Goal: Obtain resource: Download file/media

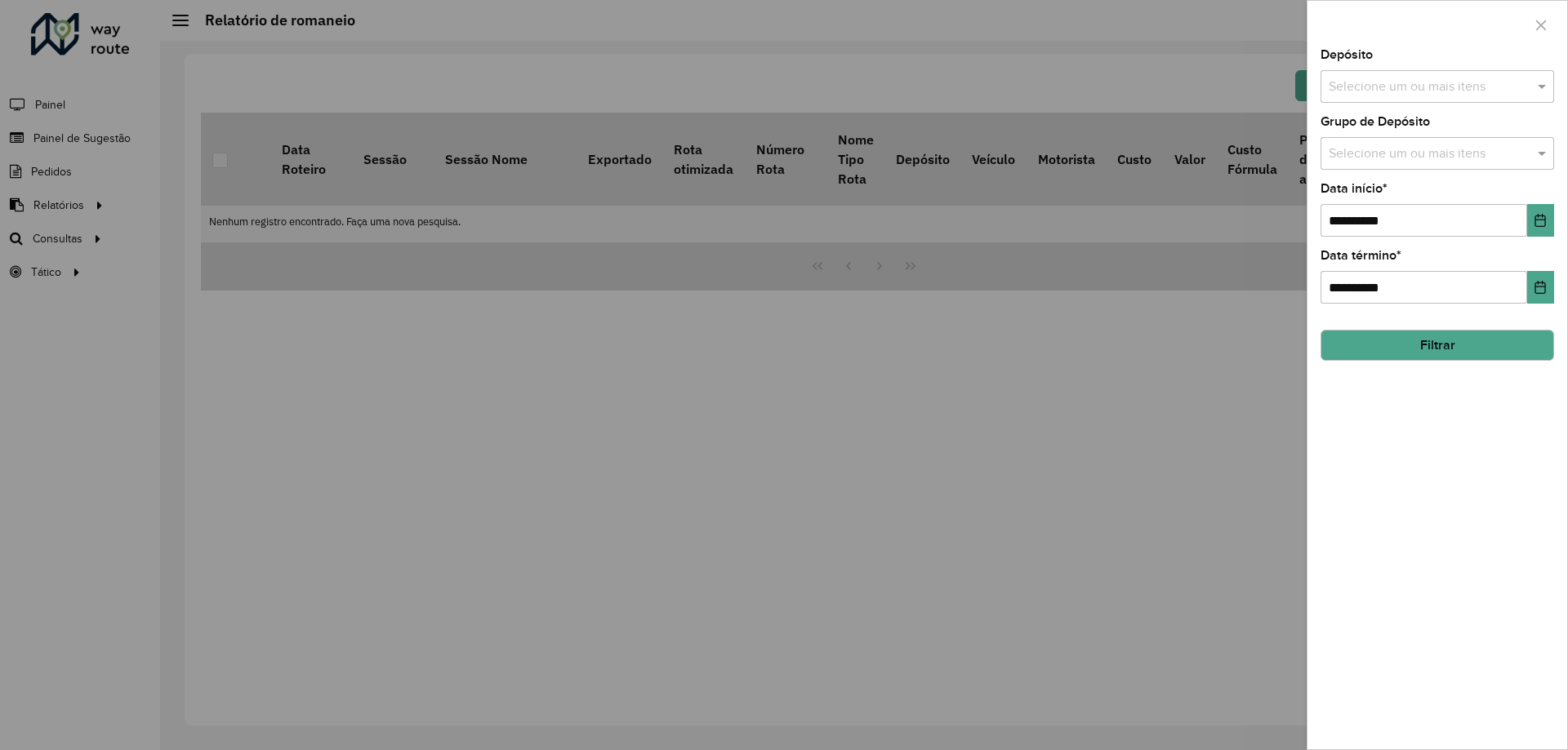
click at [185, 145] on div at bounding box center [784, 375] width 1568 height 750
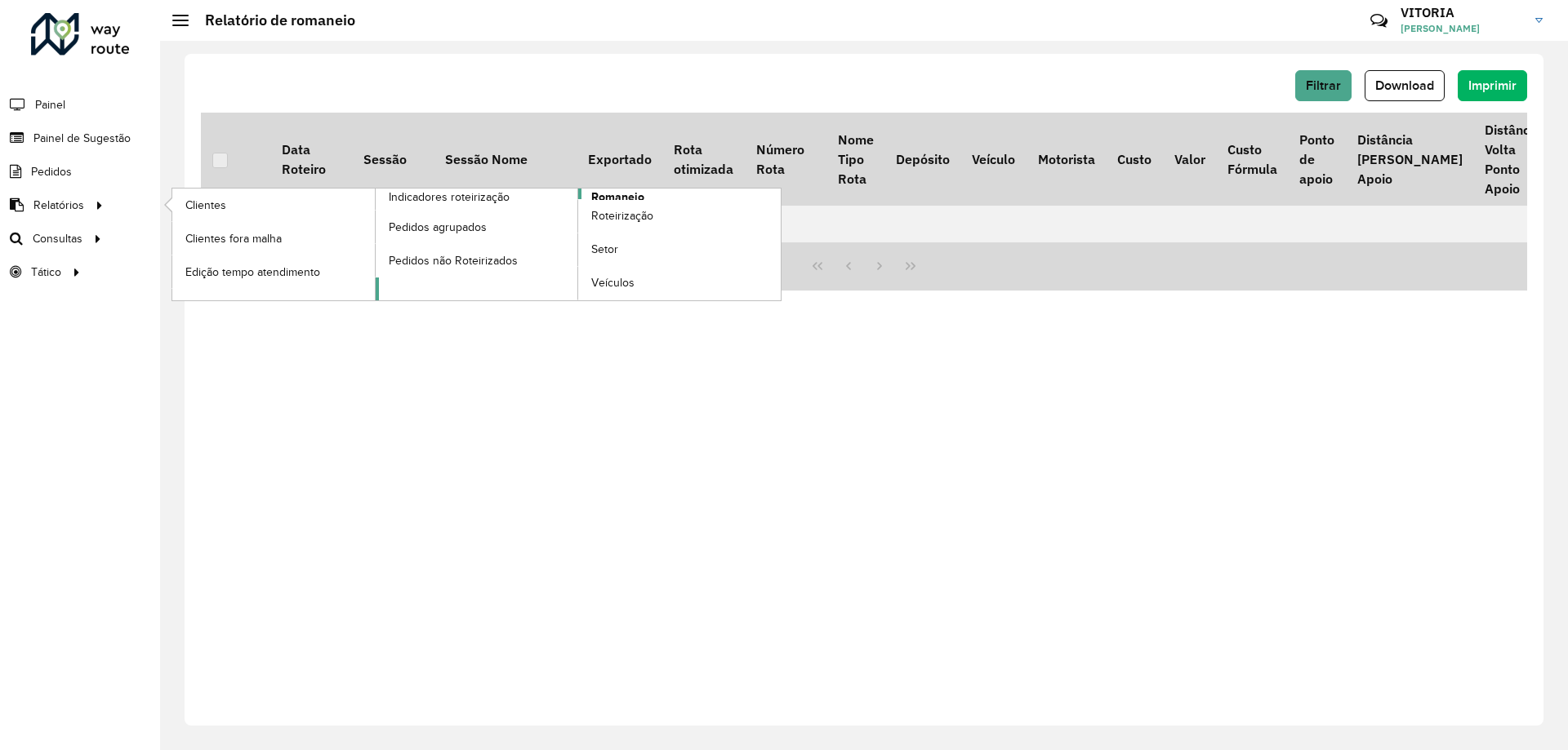
click at [624, 199] on span "Romaneio" at bounding box center [618, 197] width 53 height 17
click at [628, 194] on span "Romaneio" at bounding box center [618, 197] width 53 height 17
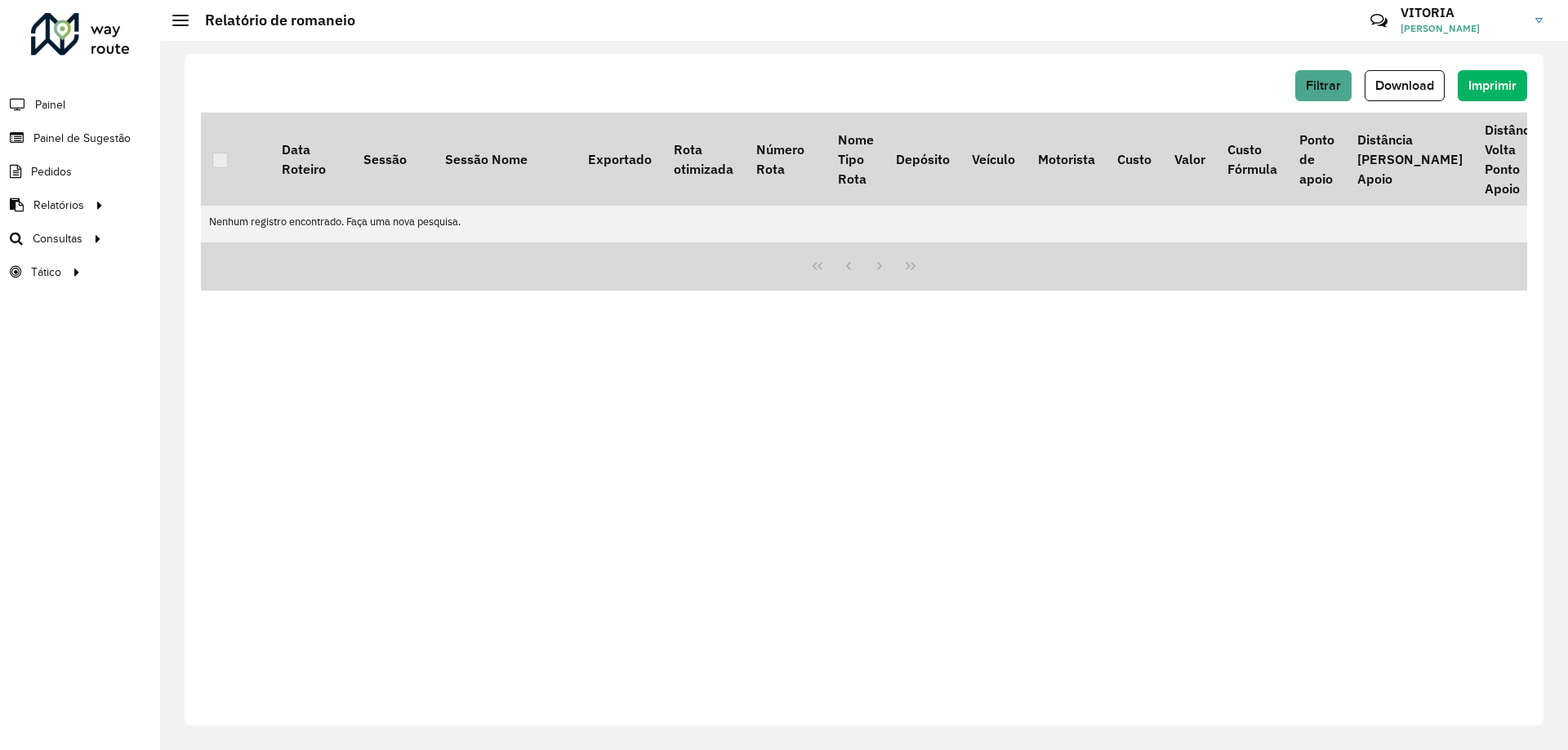
click at [1221, 365] on div "Filtrar Download Imprimir Data Roteiro Sessão Sessão Nome Exportado Rota otimiz…" at bounding box center [863, 390] width 1359 height 672
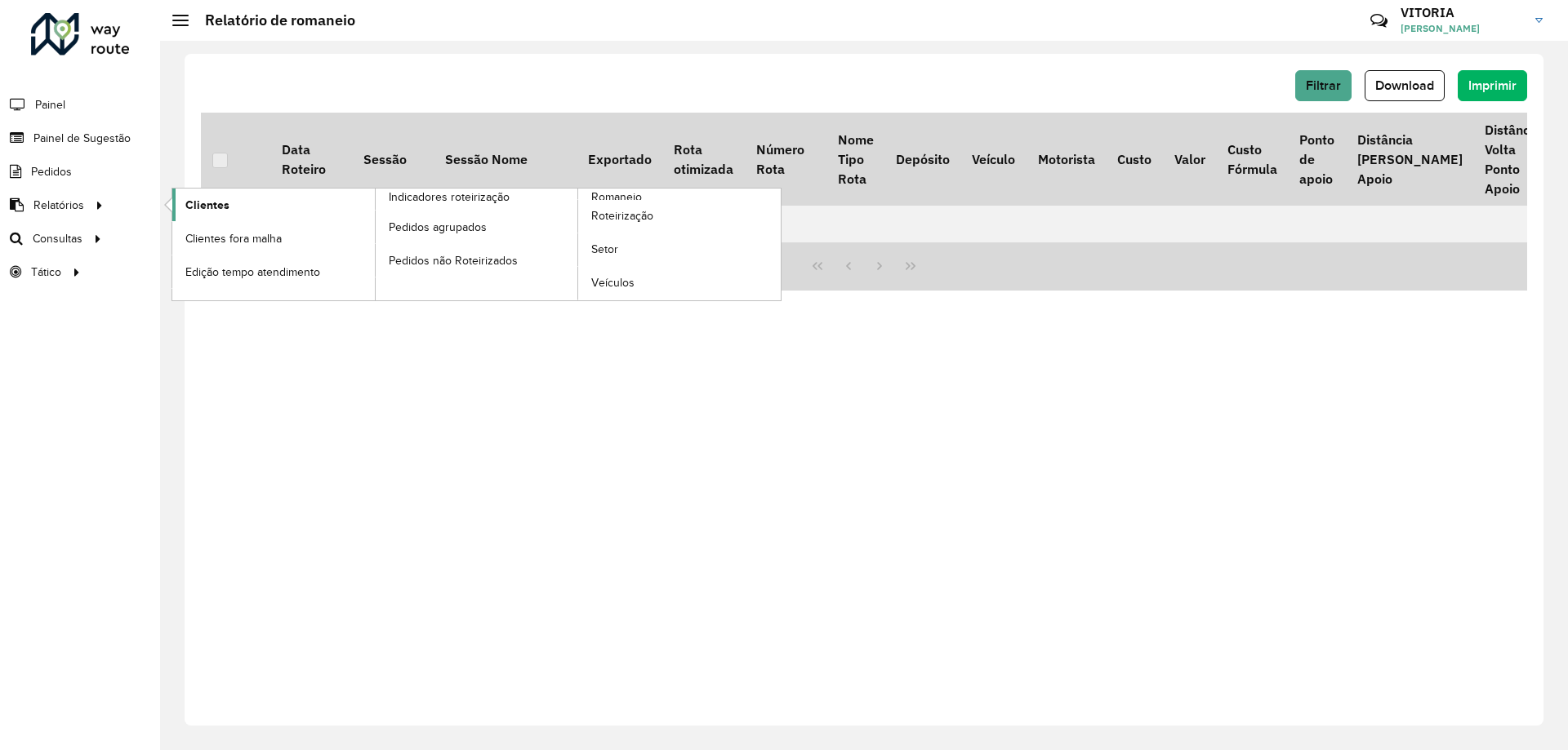
click at [205, 202] on span "Clientes" at bounding box center [207, 205] width 44 height 17
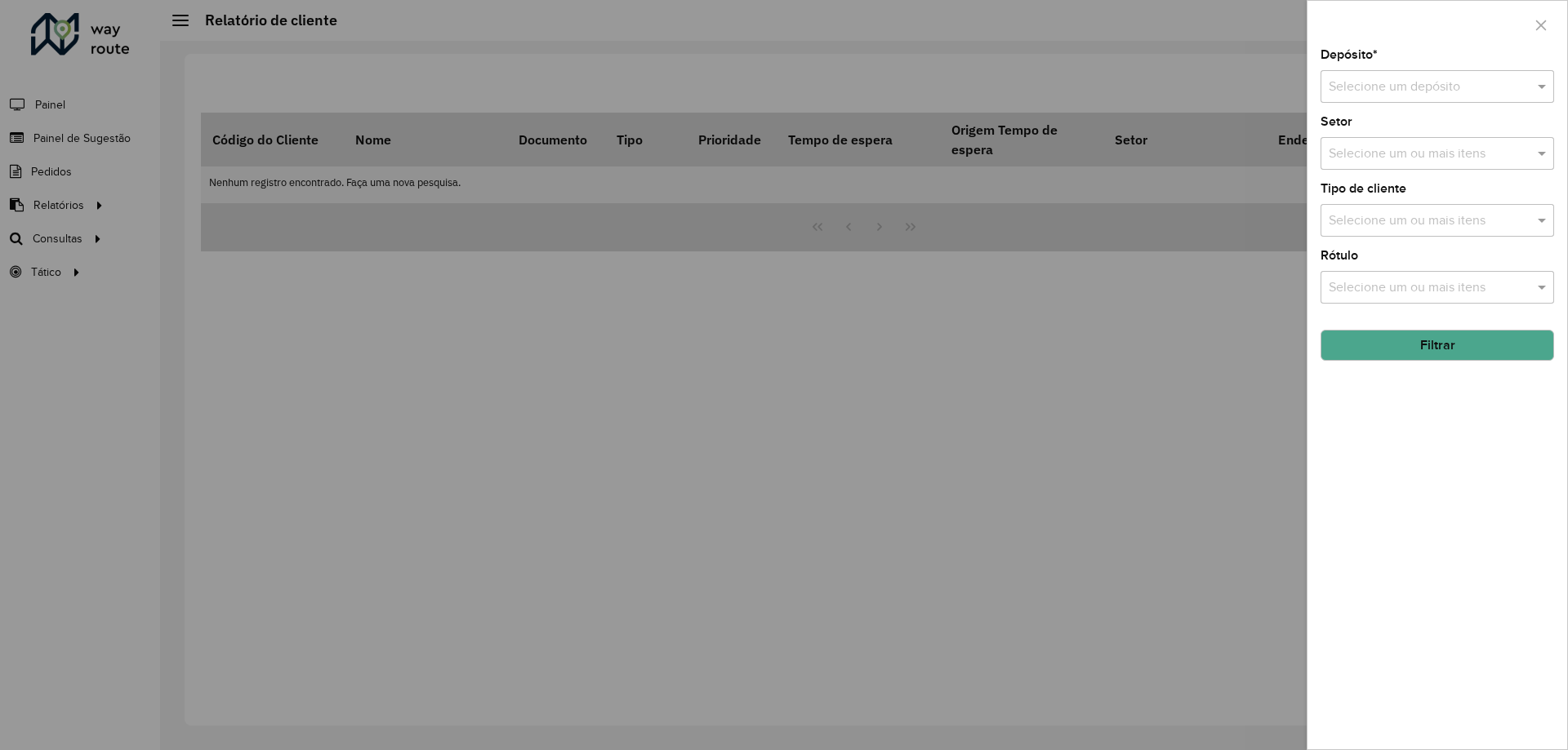
click at [115, 213] on div at bounding box center [784, 375] width 1568 height 750
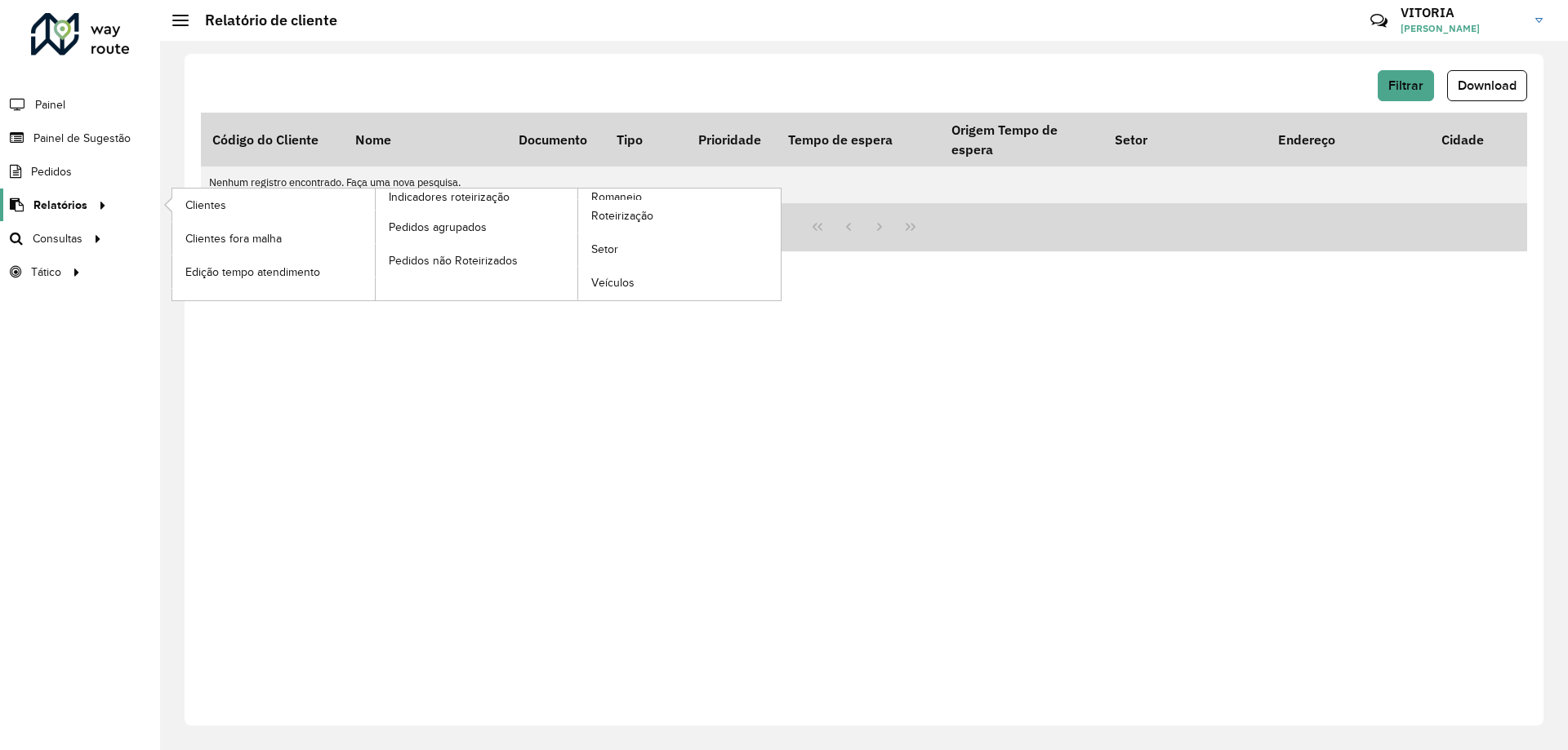
click at [93, 213] on icon at bounding box center [100, 203] width 14 height 24
click at [614, 195] on span "Romaneio" at bounding box center [618, 197] width 53 height 17
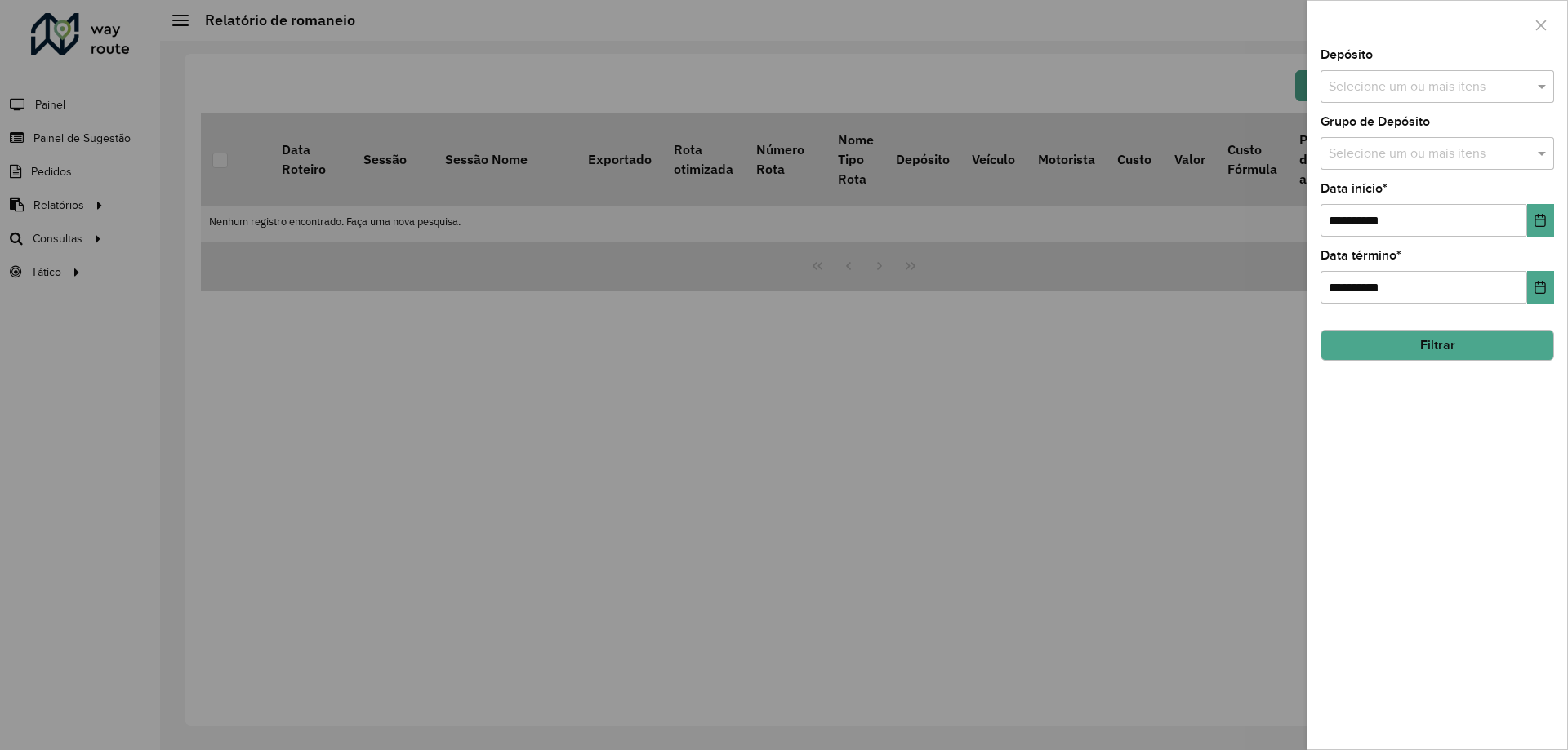
click at [1433, 90] on input "text" at bounding box center [1429, 87] width 209 height 20
click at [1355, 174] on div "CDD Barueri" at bounding box center [1437, 168] width 232 height 27
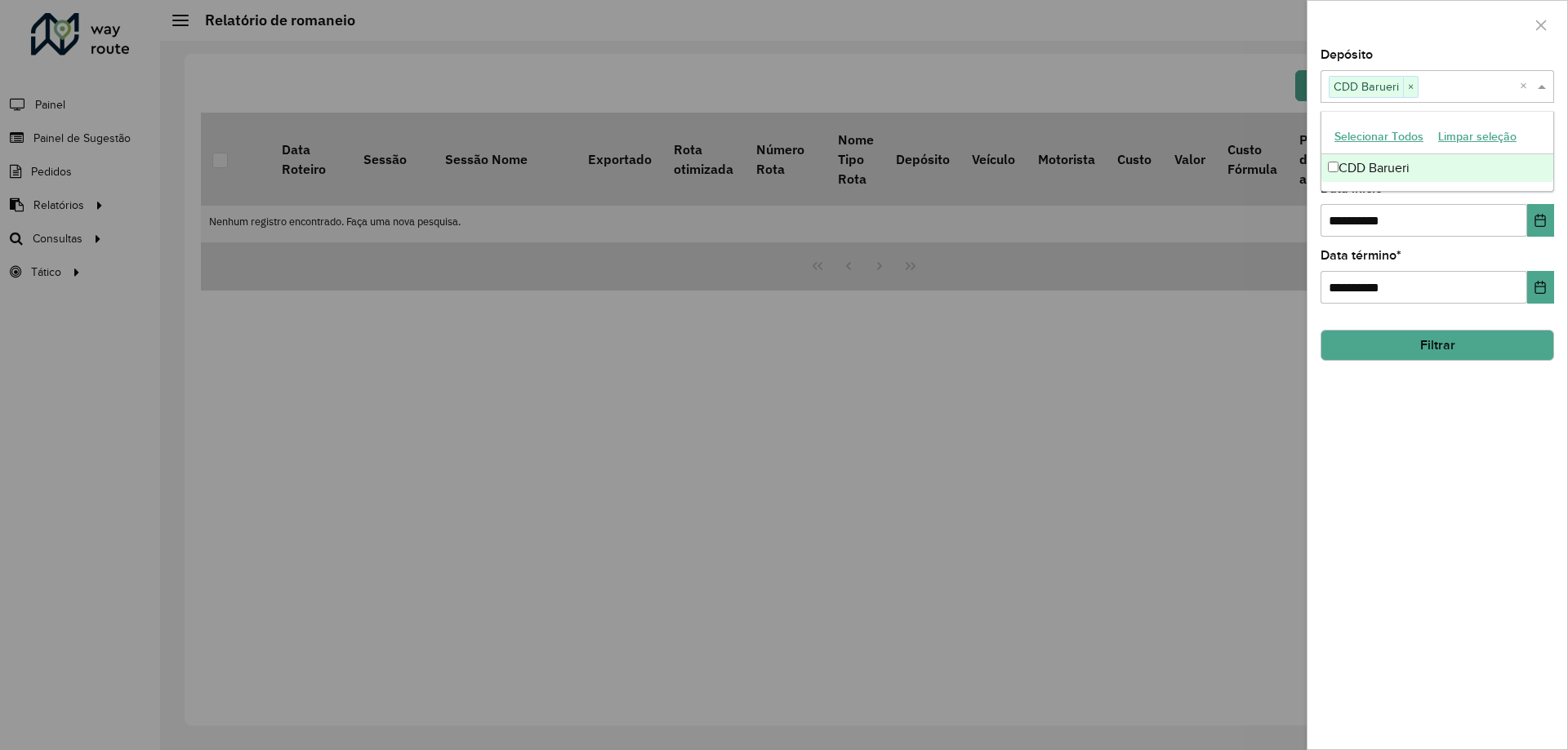
click at [1539, 82] on span at bounding box center [1544, 86] width 21 height 20
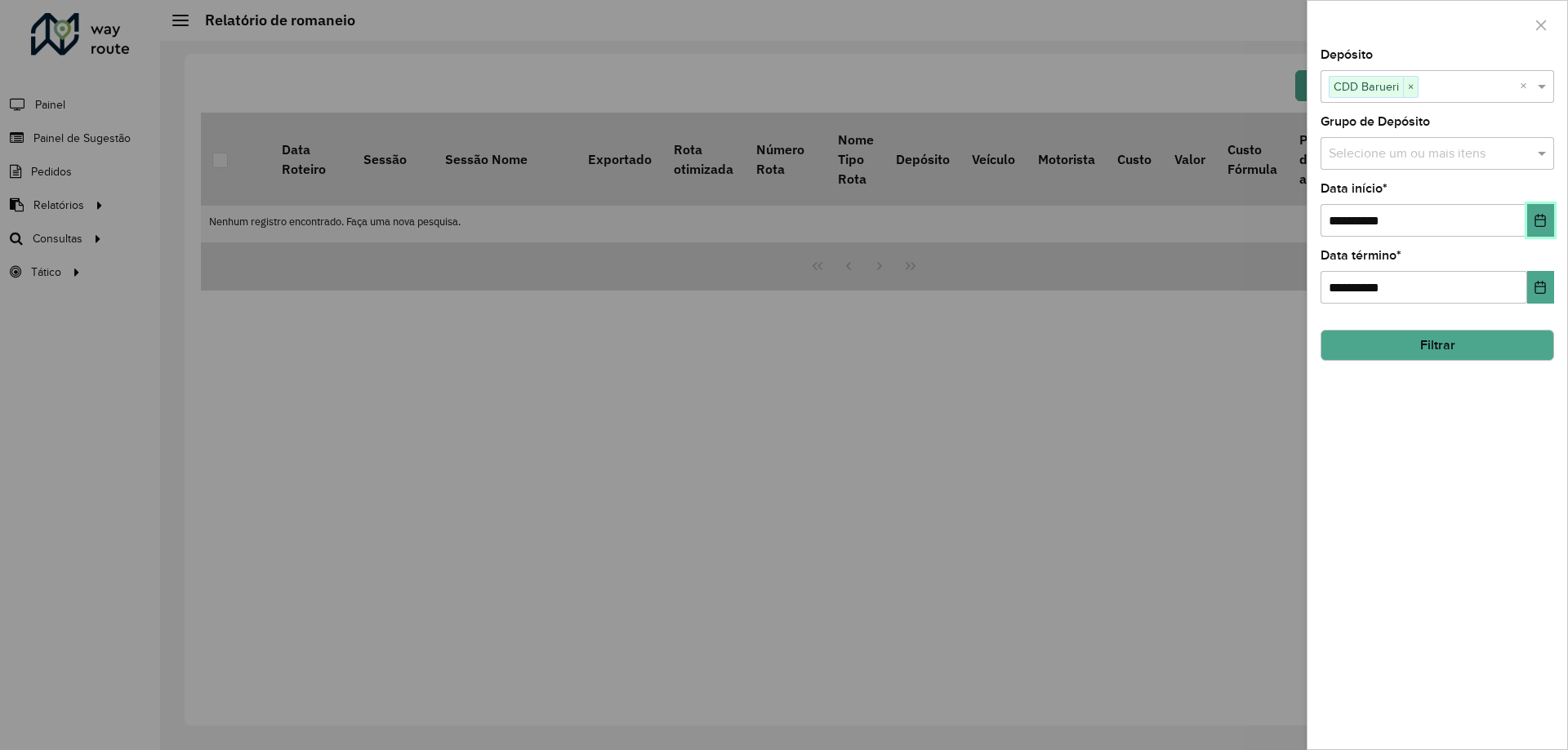
click at [1542, 218] on icon "Choose Date" at bounding box center [1541, 221] width 13 height 13
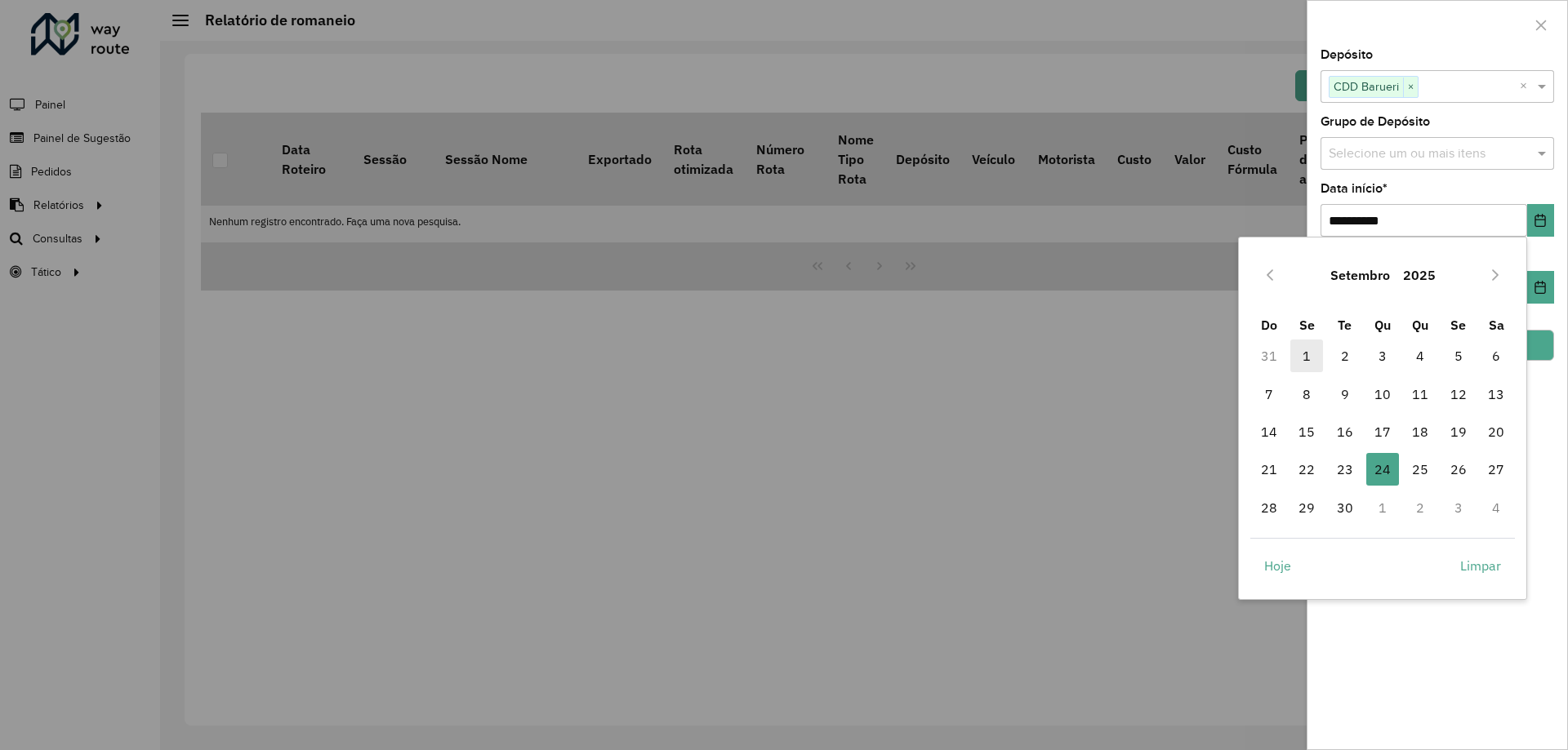
click at [1303, 360] on span "1" at bounding box center [1306, 355] width 32 height 32
type input "**********"
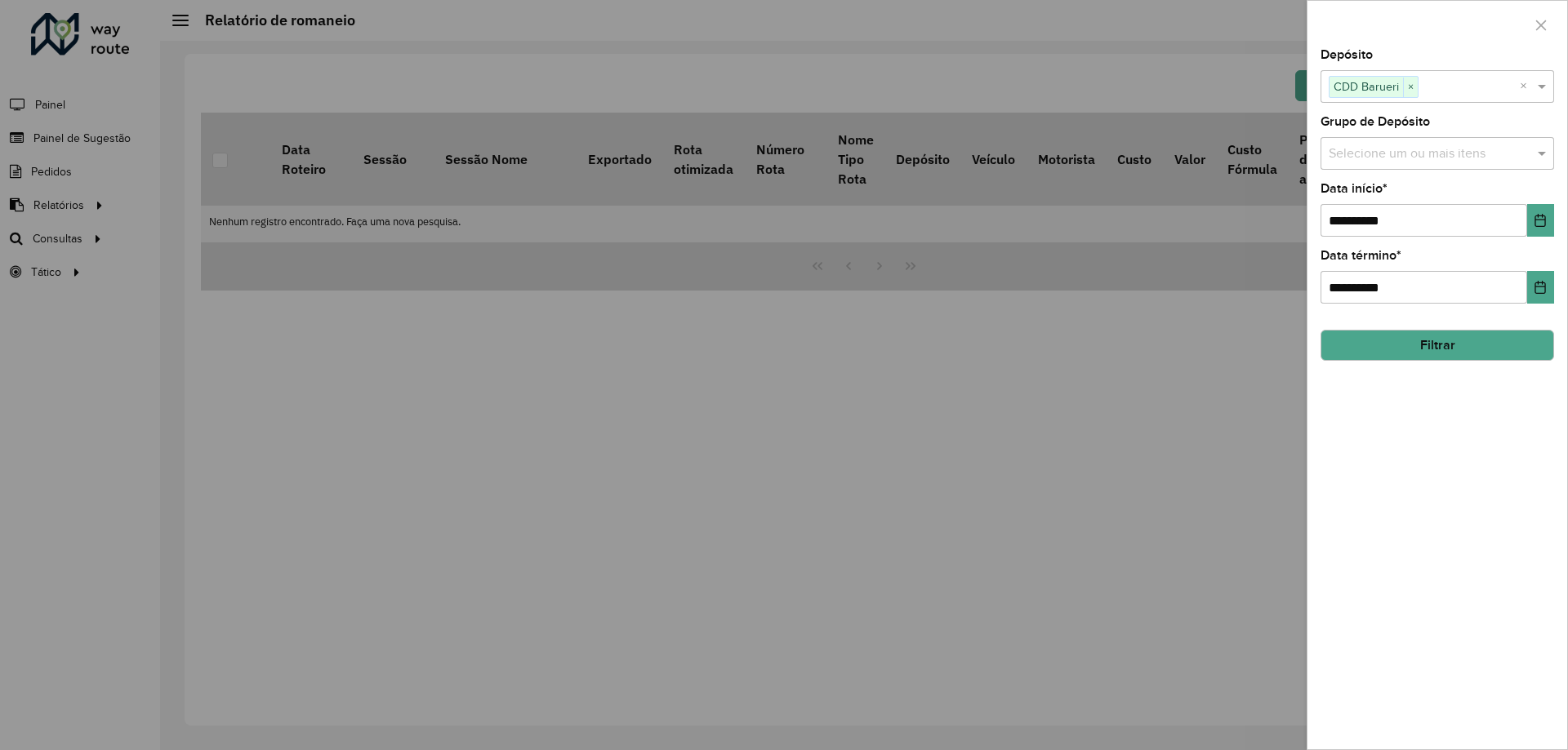
click at [1432, 340] on button "Filtrar" at bounding box center [1437, 345] width 233 height 31
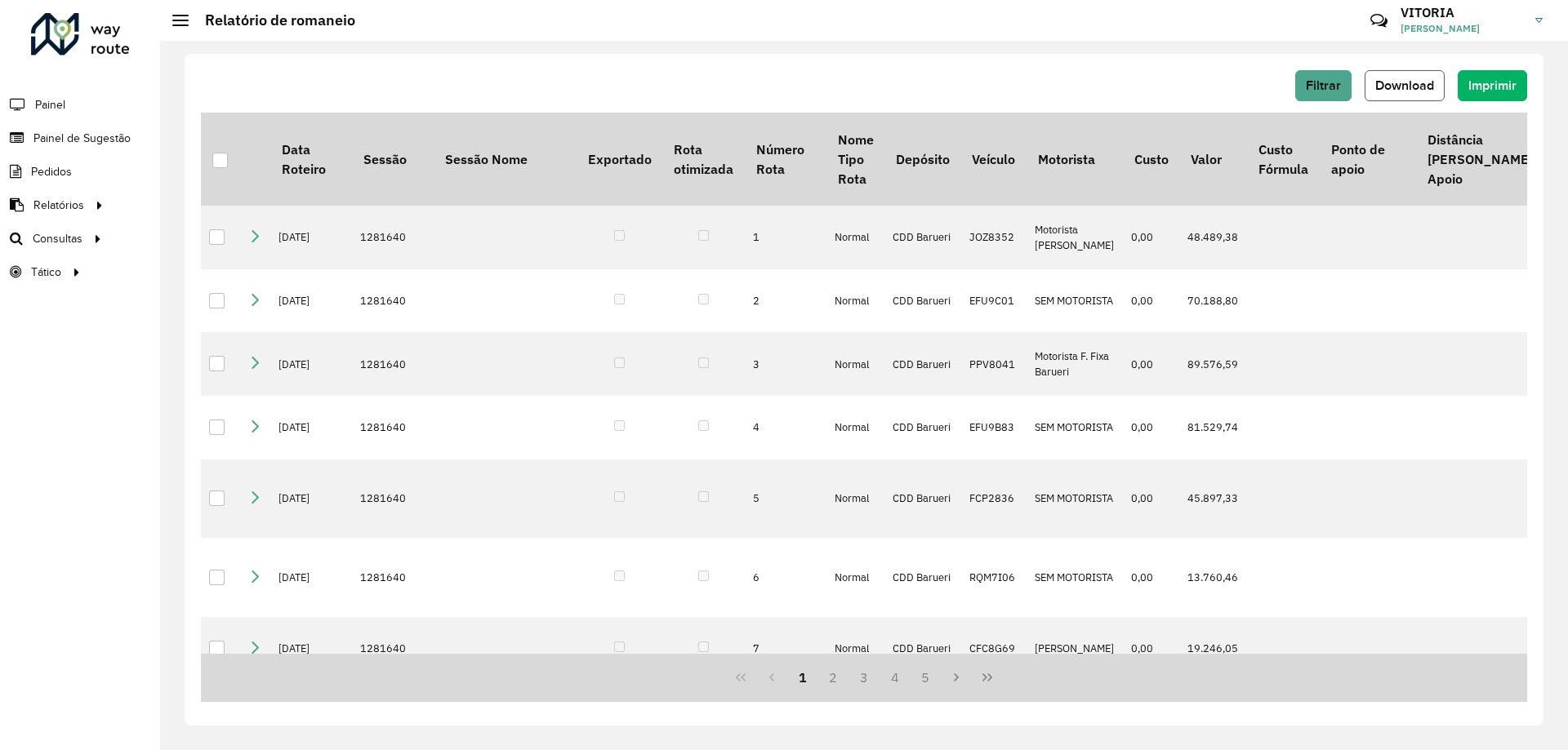
click at [1381, 91] on span "Download" at bounding box center [1404, 85] width 59 height 14
